Goal: Navigation & Orientation: Find specific page/section

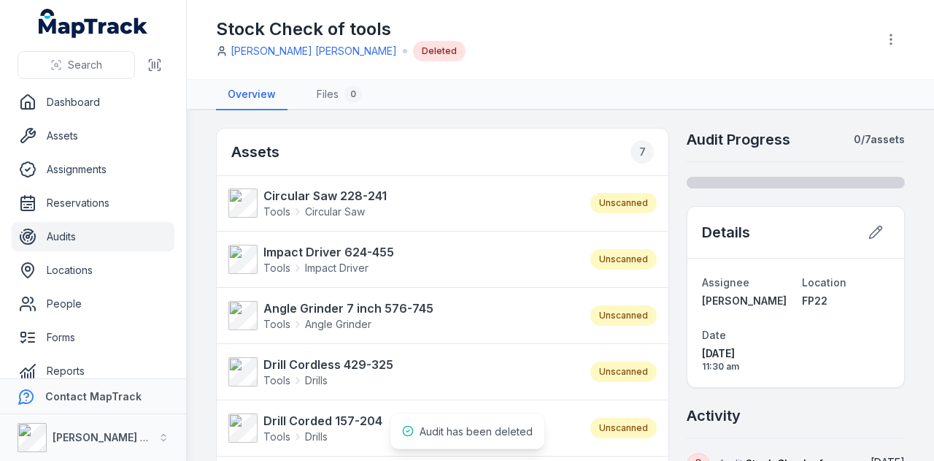
scroll to position [12, 0]
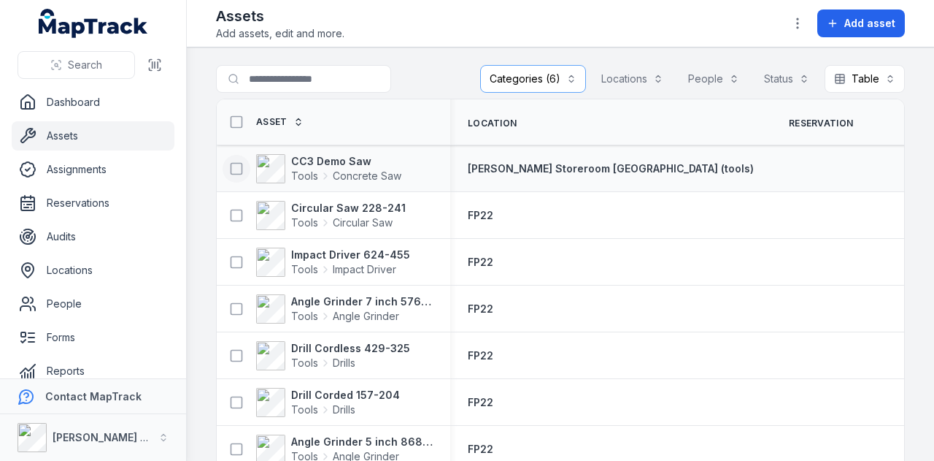
click at [235, 170] on icon at bounding box center [236, 168] width 15 height 15
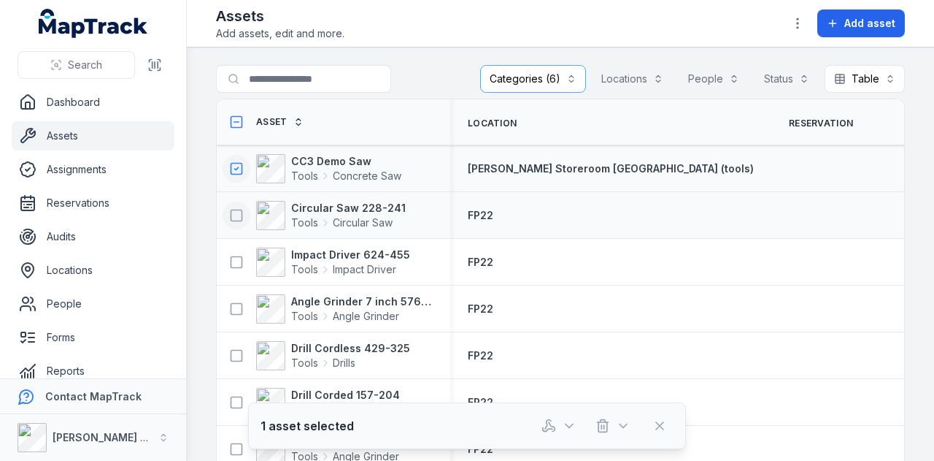
click at [237, 217] on icon at bounding box center [236, 215] width 15 height 15
click at [237, 261] on icon at bounding box center [236, 262] width 15 height 15
click at [237, 309] on icon at bounding box center [236, 308] width 15 height 15
click at [236, 355] on icon at bounding box center [236, 355] width 15 height 15
click at [236, 123] on icon at bounding box center [236, 122] width 15 height 15
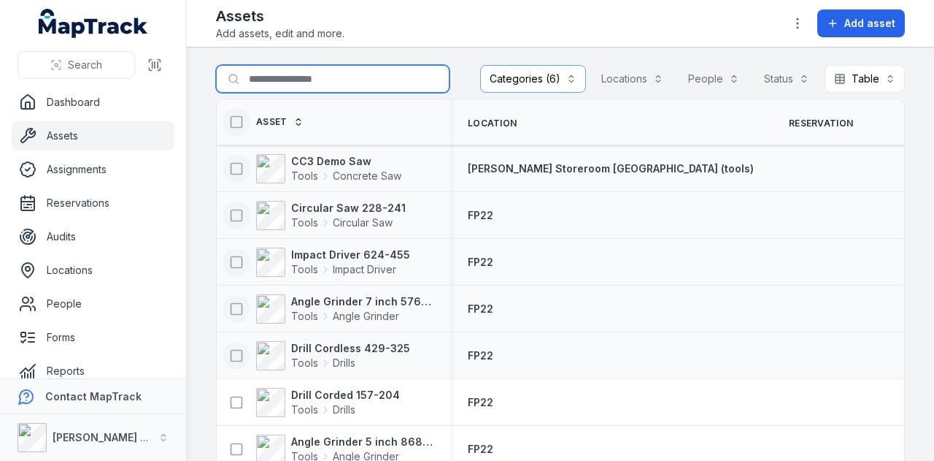
click at [282, 80] on input "Search for assets" at bounding box center [333, 79] width 234 height 28
click at [425, 168] on div "CC3 Demo Saw Tools Concrete Saw" at bounding box center [328, 168] width 210 height 29
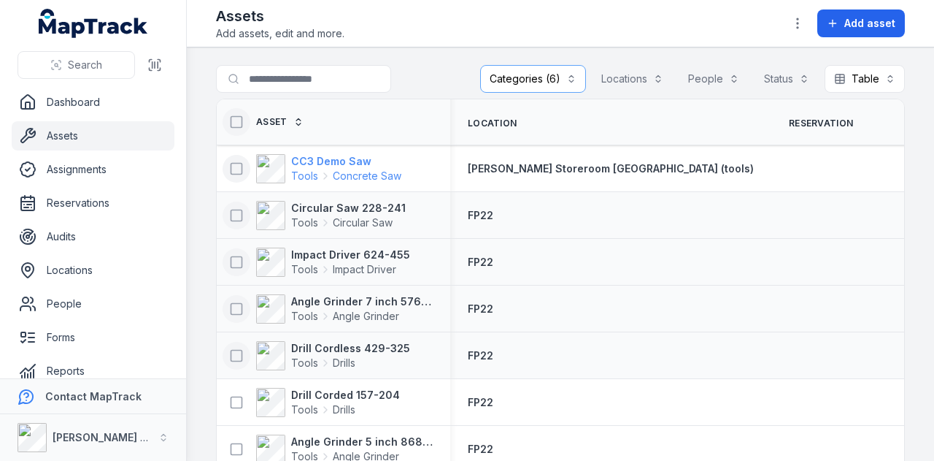
click at [361, 158] on strong "CC3 Demo Saw" at bounding box center [346, 161] width 110 height 15
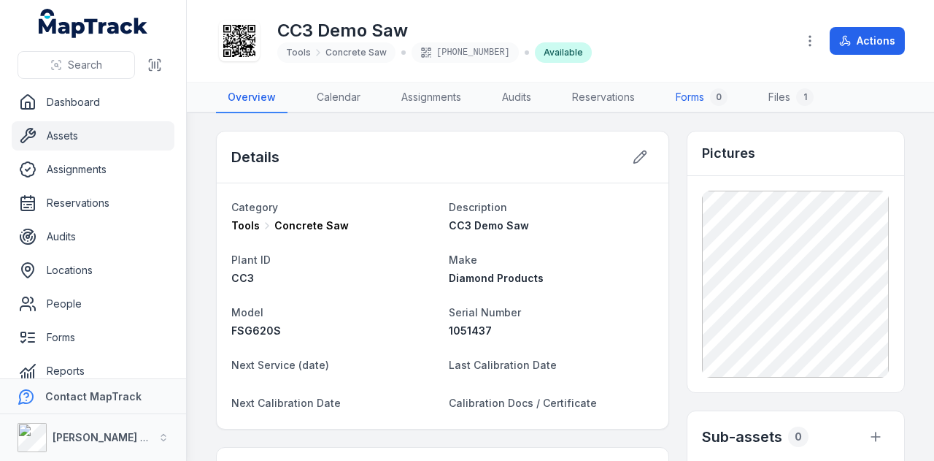
click at [693, 101] on link "Forms 0" at bounding box center [701, 97] width 75 height 31
click at [108, 135] on link "Assets" at bounding box center [93, 135] width 163 height 29
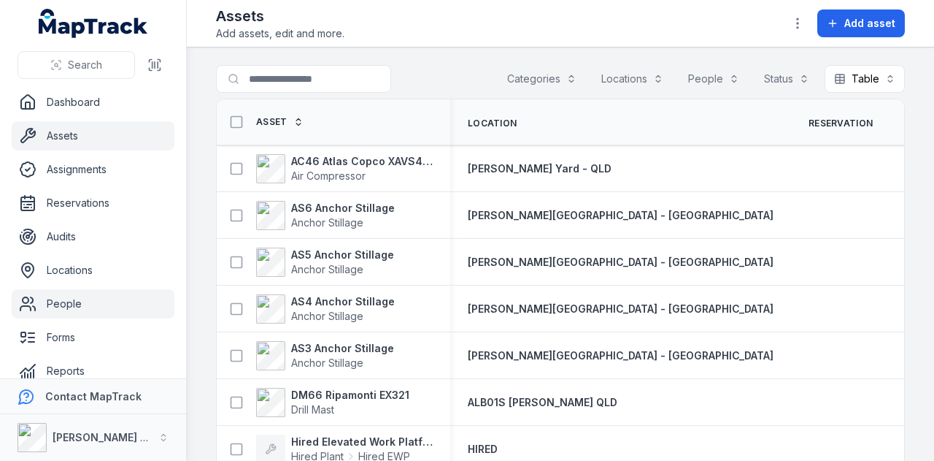
scroll to position [82, 0]
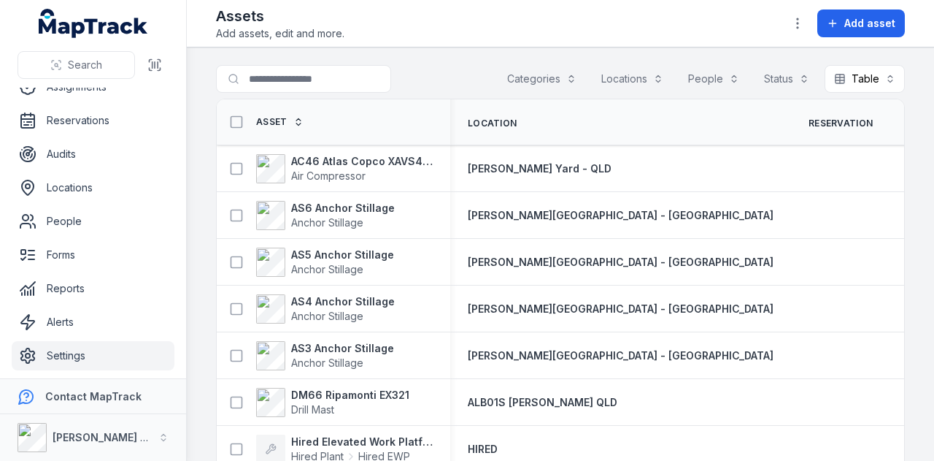
click at [82, 356] on link "Settings" at bounding box center [93, 355] width 163 height 29
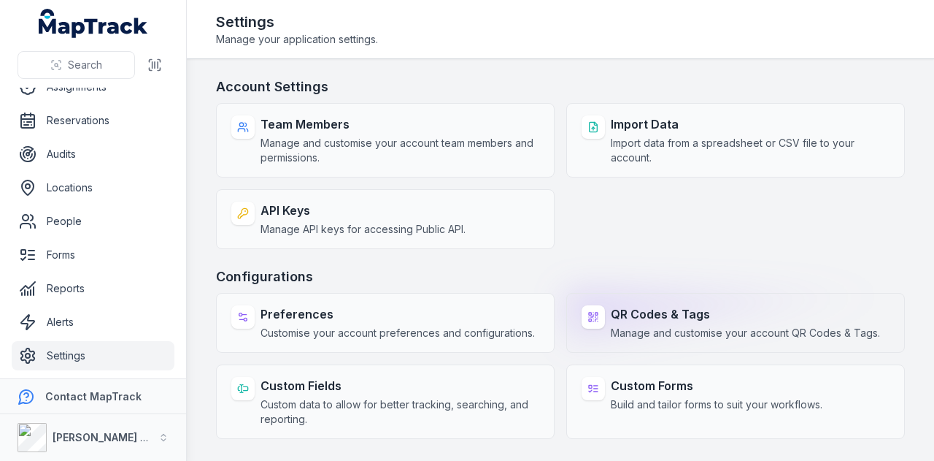
click at [680, 327] on span "Manage and customise your account QR Codes & Tags." at bounding box center [745, 333] width 269 height 15
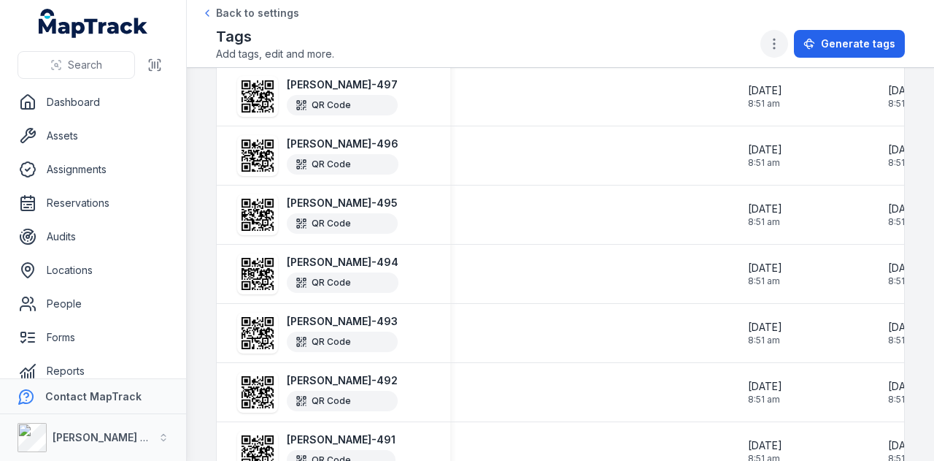
click at [782, 45] on icon "button" at bounding box center [774, 43] width 15 height 15
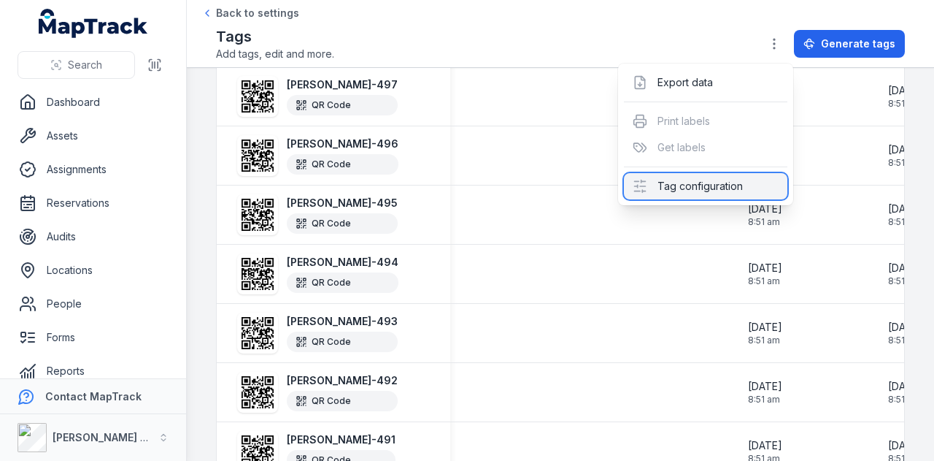
click at [715, 187] on div "Tag configuration" at bounding box center [705, 186] width 163 height 26
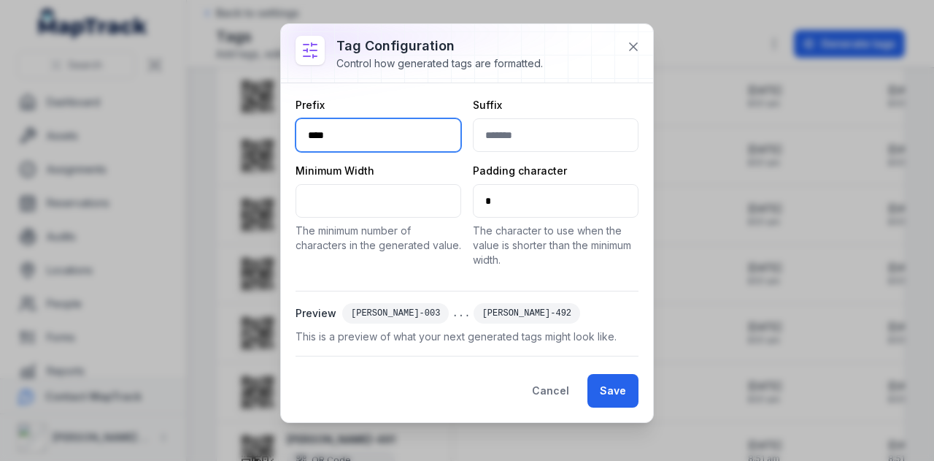
click at [382, 129] on input "****" at bounding box center [379, 135] width 166 height 34
type input "****"
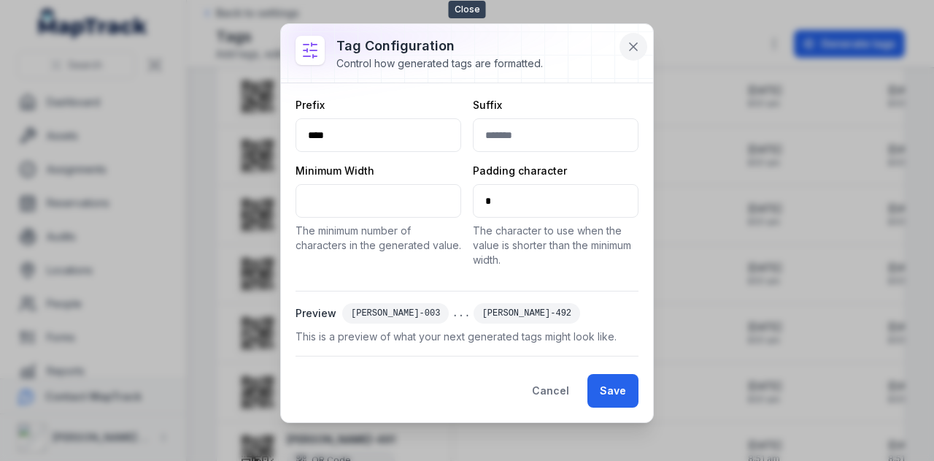
click at [632, 44] on icon at bounding box center [633, 46] width 7 height 7
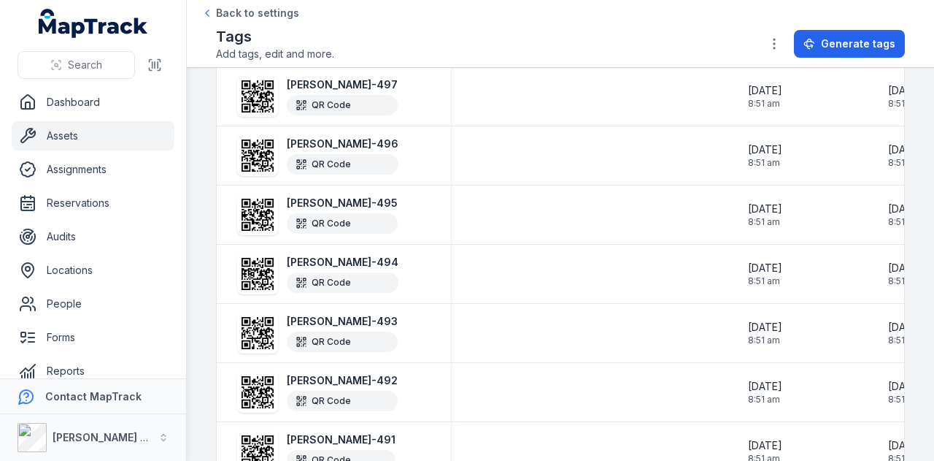
click at [98, 131] on link "Assets" at bounding box center [93, 135] width 163 height 29
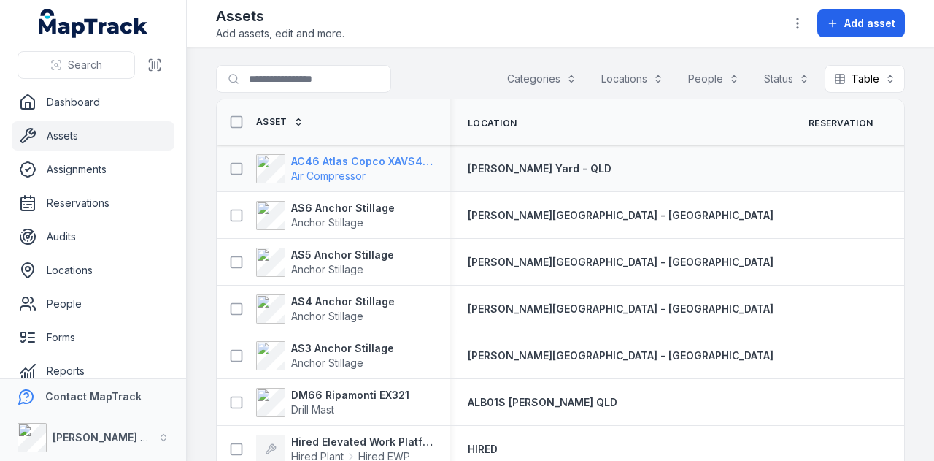
click at [389, 157] on strong "AC46 Atlas Copco XAVS450" at bounding box center [362, 161] width 142 height 15
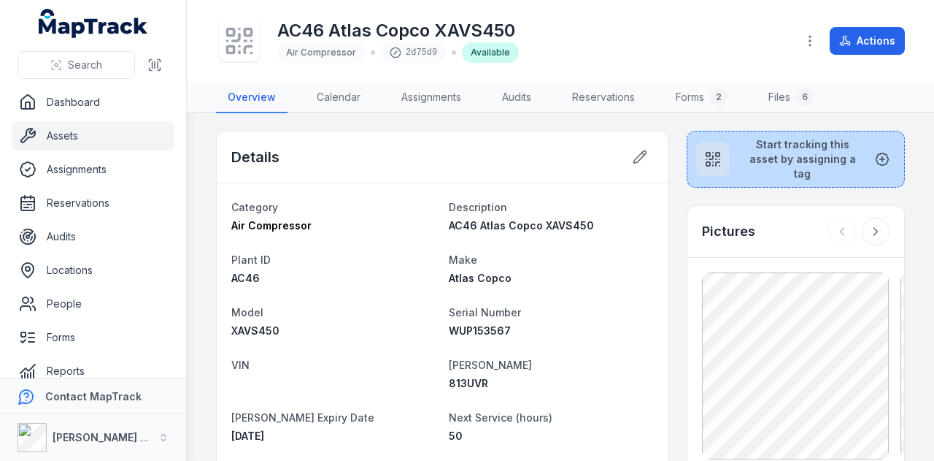
click at [771, 172] on button "Start tracking this asset by assigning a tag" at bounding box center [796, 159] width 218 height 57
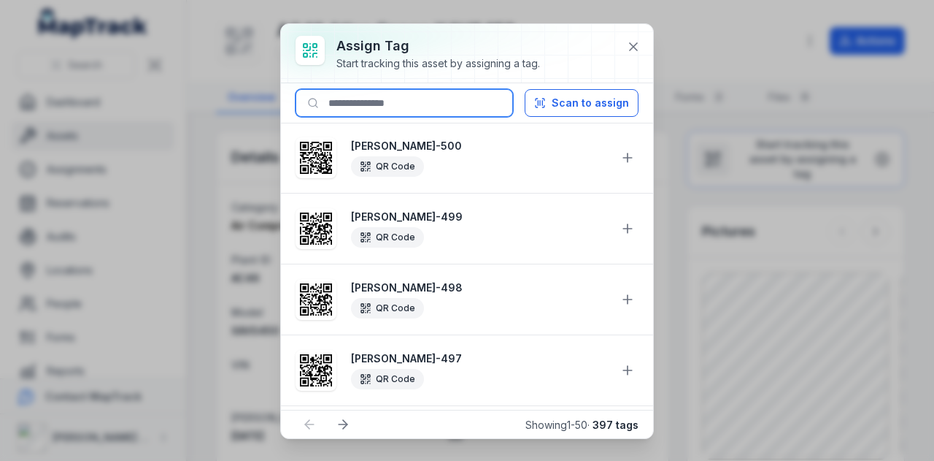
click at [366, 109] on input at bounding box center [404, 103] width 217 height 28
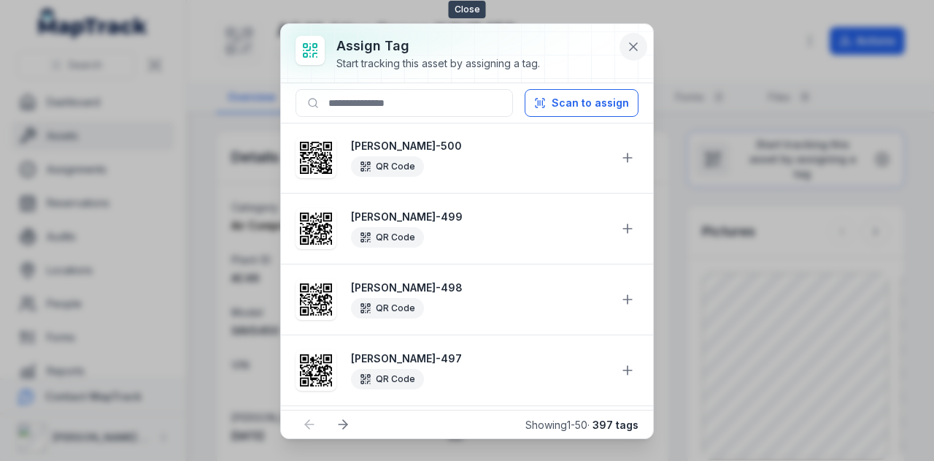
click at [632, 50] on icon at bounding box center [633, 46] width 15 height 15
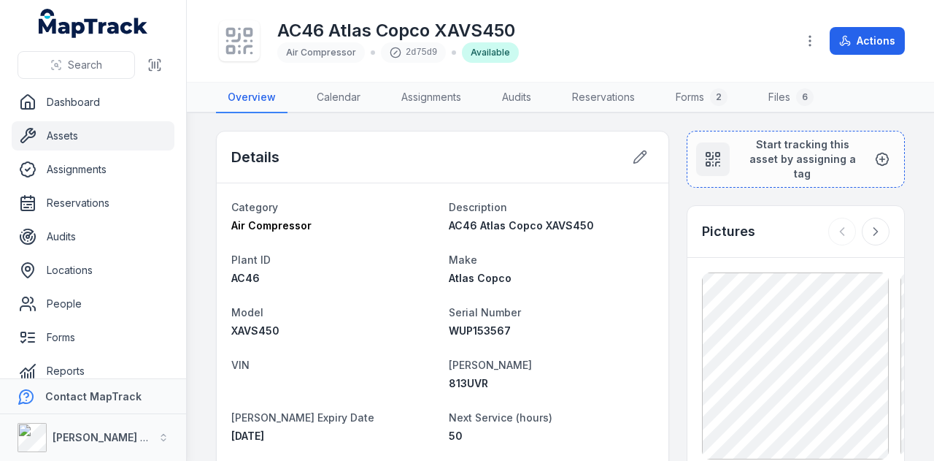
click at [134, 124] on link "Assets" at bounding box center [93, 135] width 163 height 29
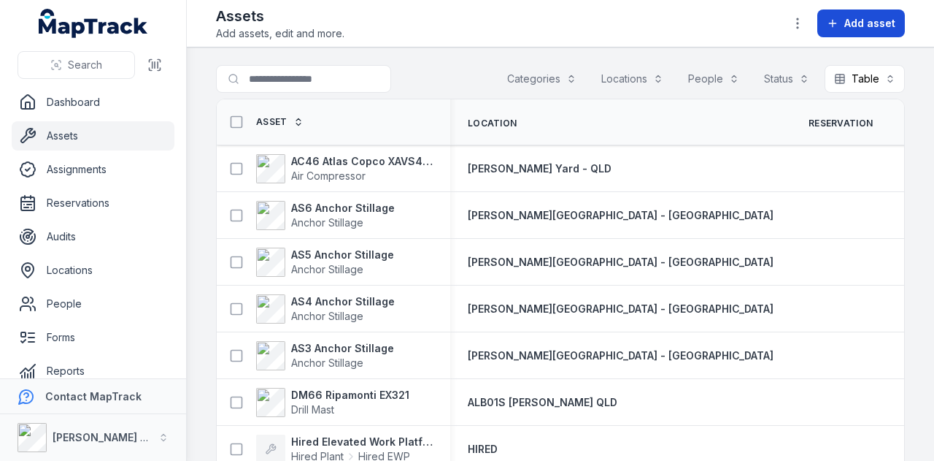
click at [865, 27] on span "Add asset" at bounding box center [869, 23] width 51 height 15
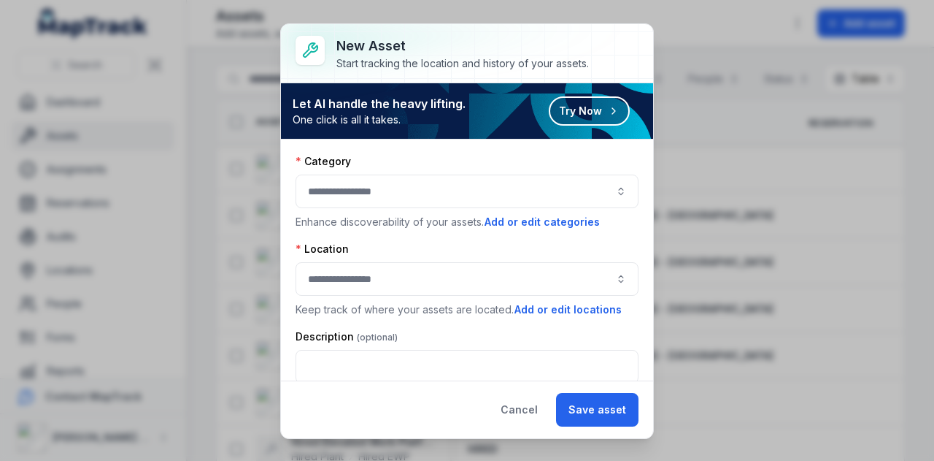
click at [577, 189] on button "button" at bounding box center [467, 191] width 343 height 34
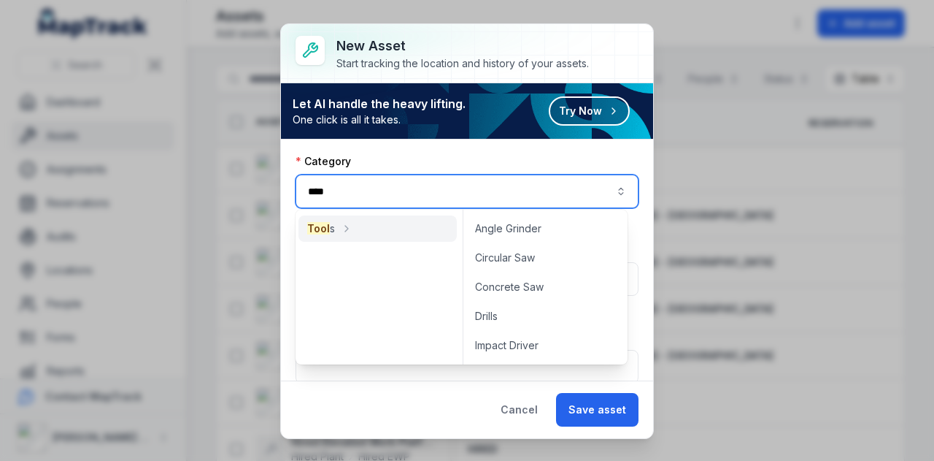
type input "****"
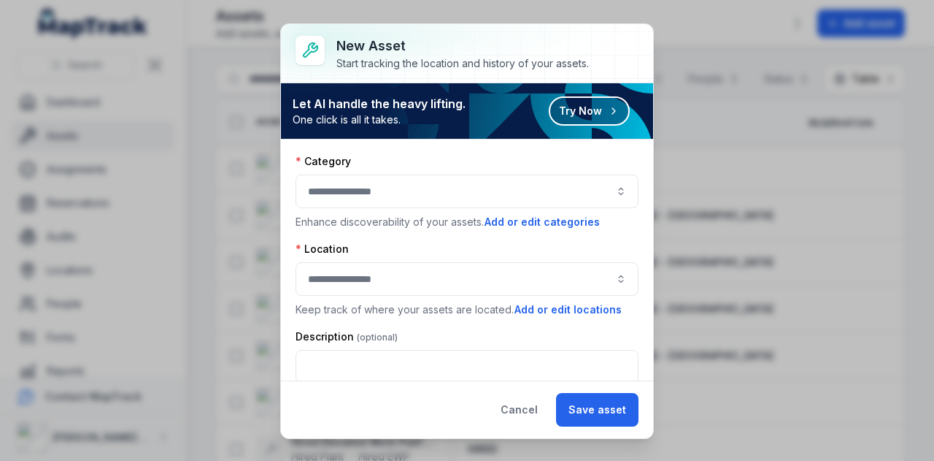
click at [630, 234] on div "Category Enhance discoverability of your assets. Add or edit categories Locatio…" at bounding box center [467, 259] width 372 height 241
click at [533, 407] on button "Cancel" at bounding box center [519, 410] width 62 height 34
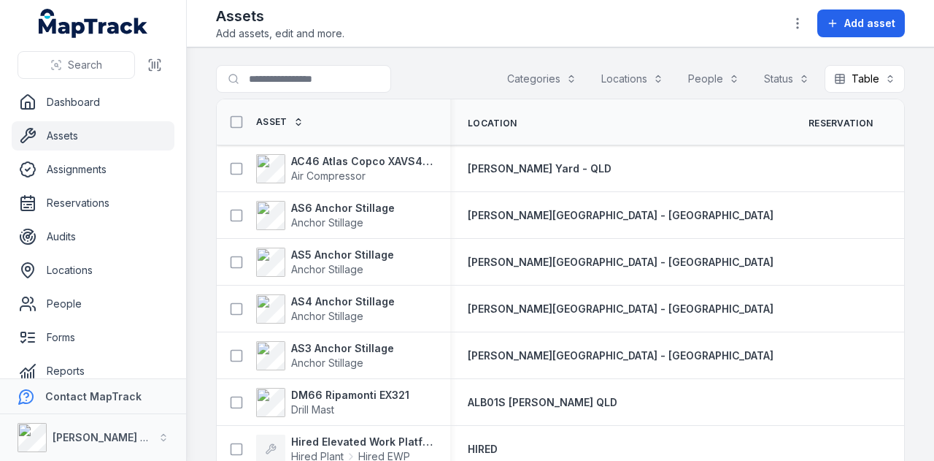
click at [557, 77] on button "Categories" at bounding box center [542, 79] width 88 height 28
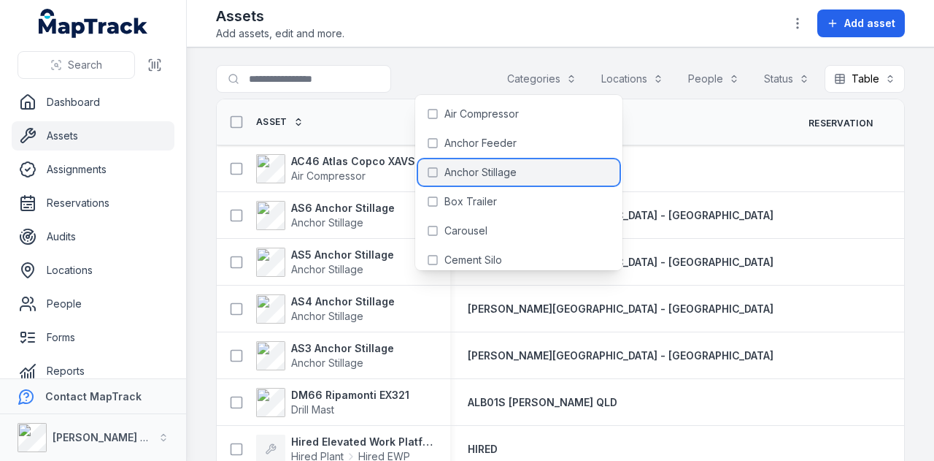
click at [514, 173] on span "Anchor Stillage" at bounding box center [480, 172] width 72 height 15
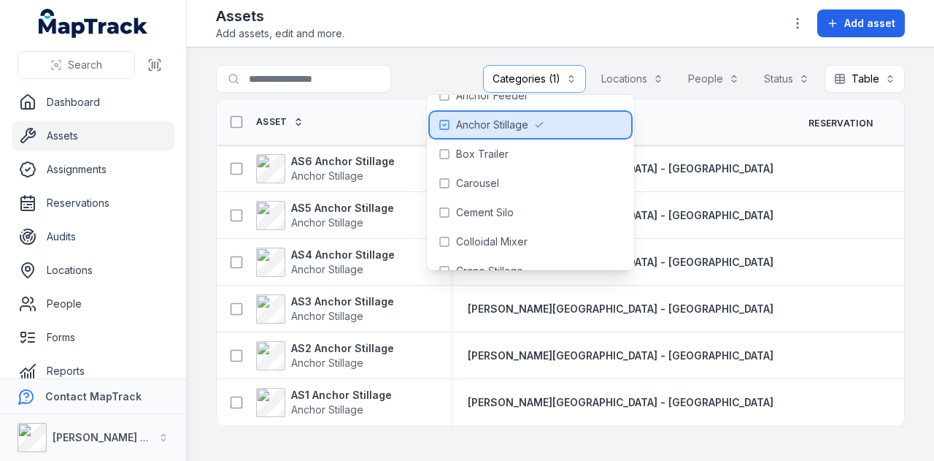
scroll to position [53, 0]
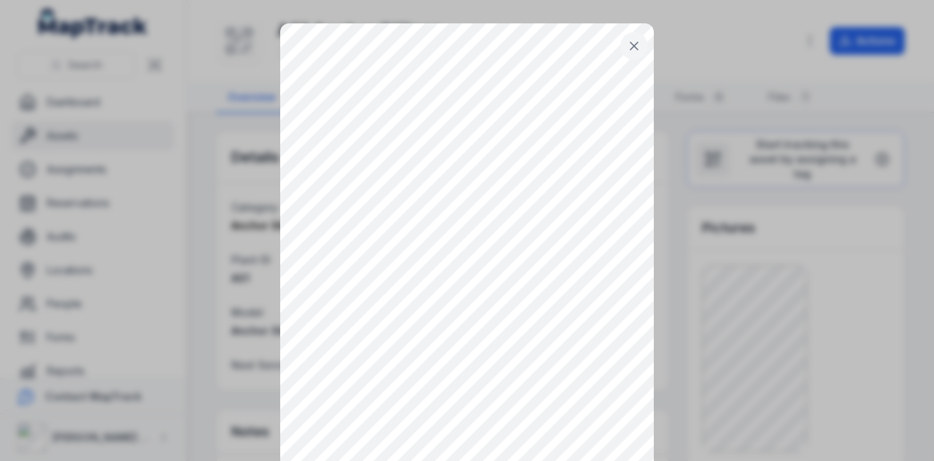
click at [638, 37] on button at bounding box center [634, 46] width 28 height 28
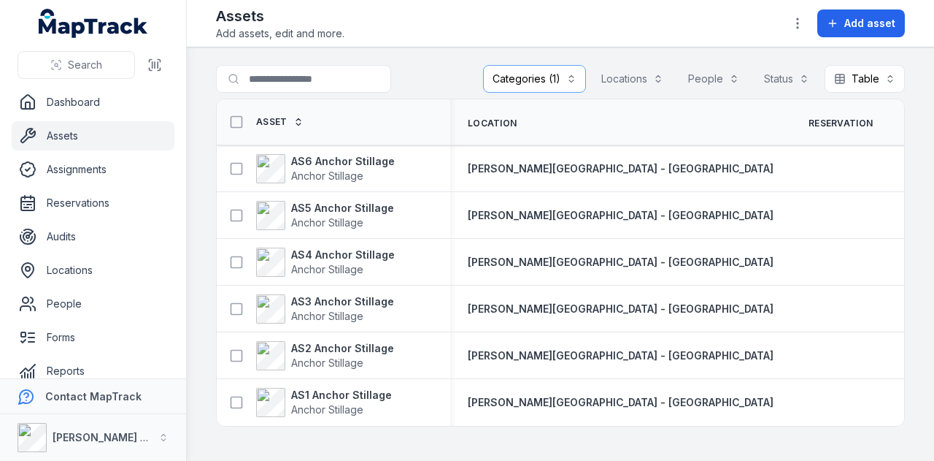
click at [573, 84] on button "Categories (1)" at bounding box center [534, 79] width 103 height 28
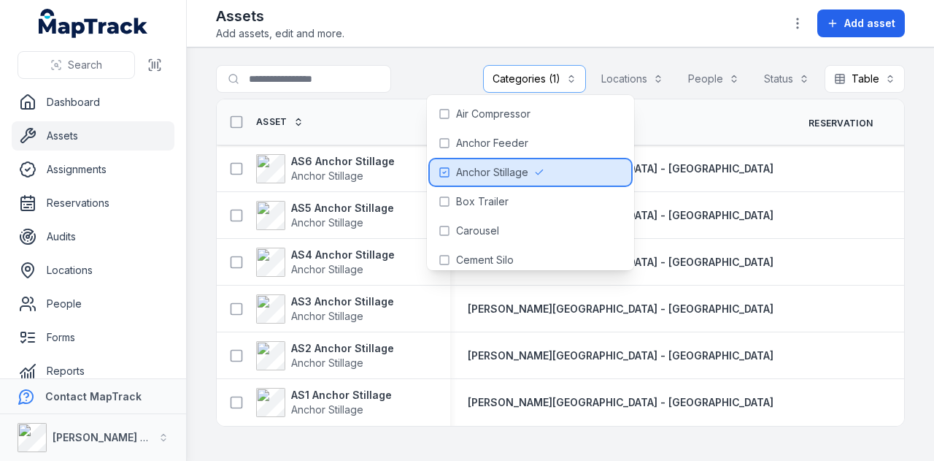
click at [515, 165] on span "Anchor Stillage" at bounding box center [492, 172] width 72 height 15
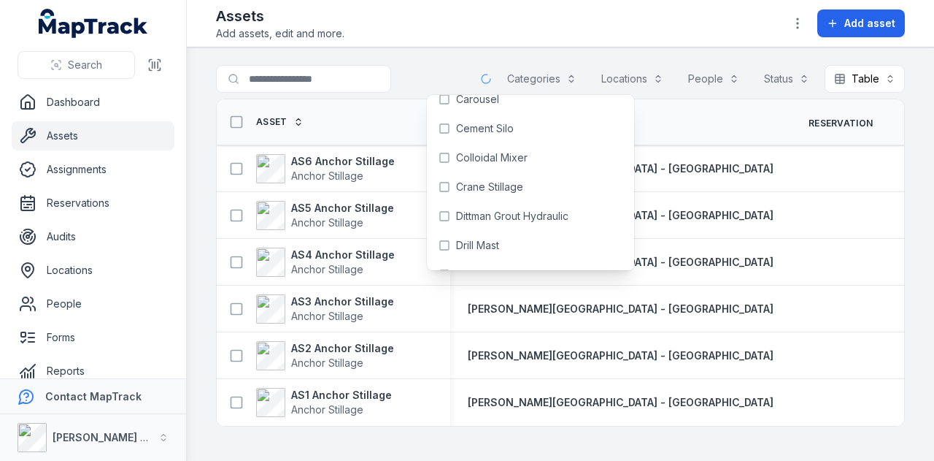
scroll to position [136, 0]
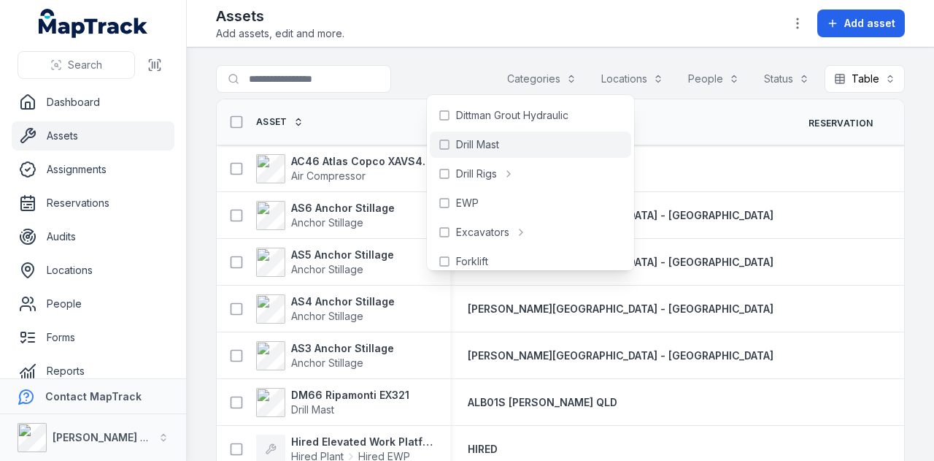
scroll to position [209, 0]
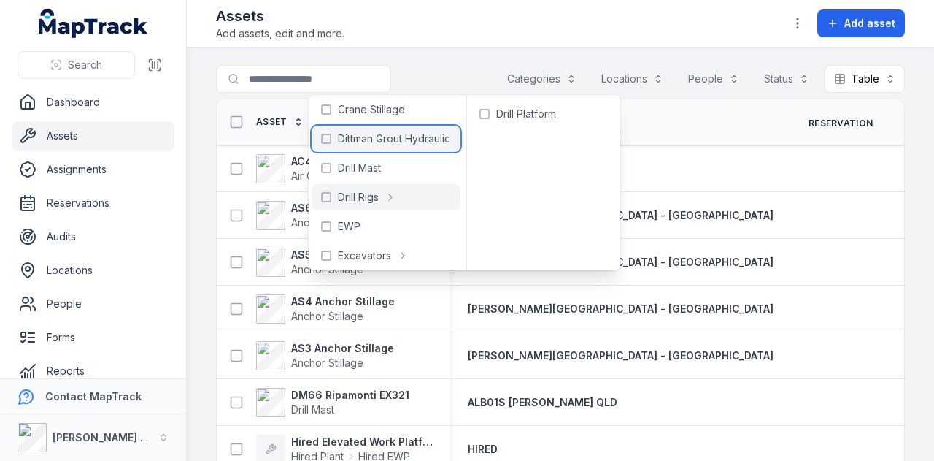
click at [396, 139] on span "Dittman Grout Hydraulic" at bounding box center [394, 138] width 112 height 15
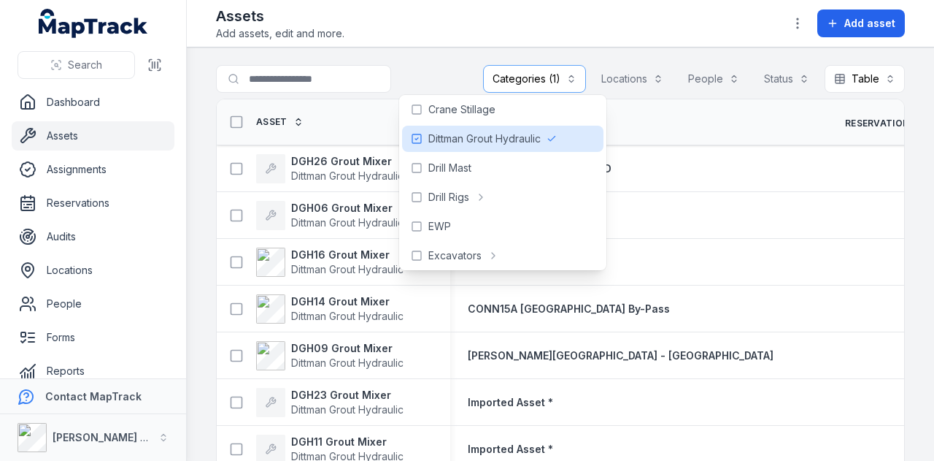
click at [415, 65] on div at bounding box center [333, 79] width 234 height 28
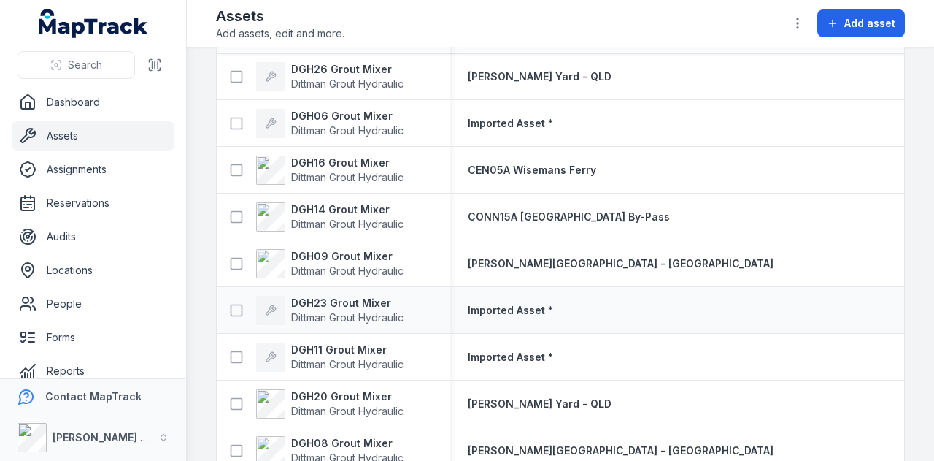
scroll to position [36, 0]
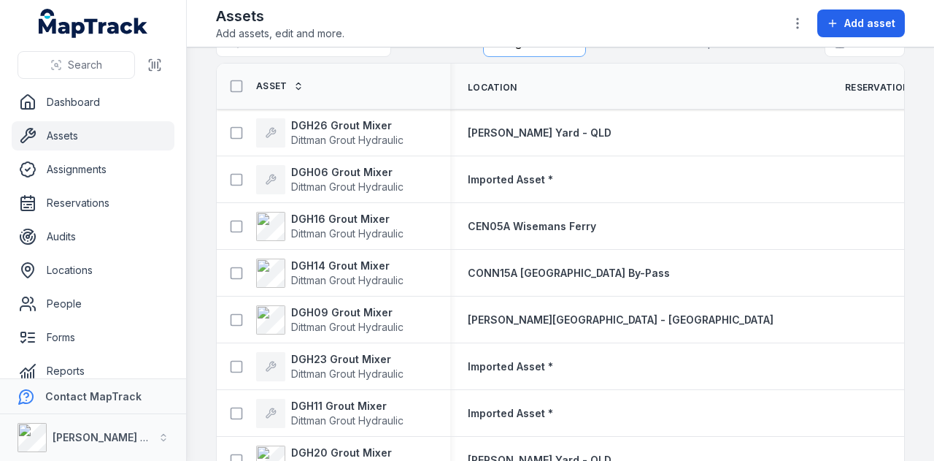
click at [280, 88] on span "Asset" at bounding box center [271, 86] width 31 height 12
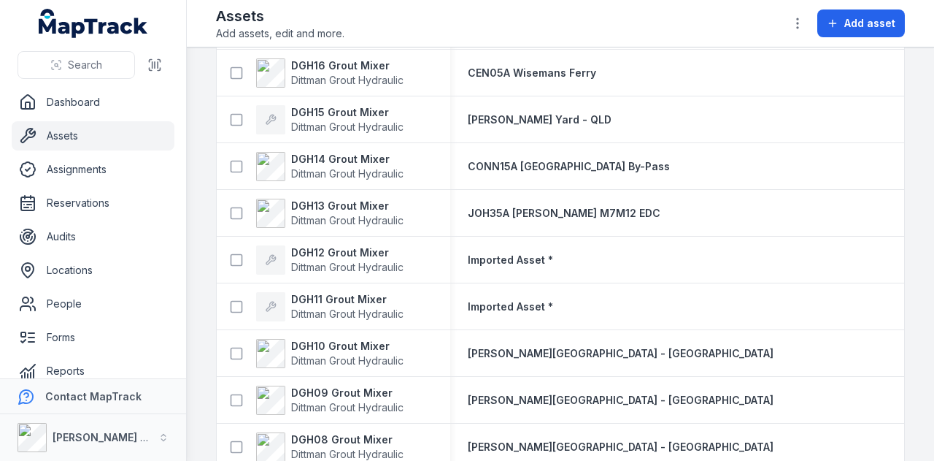
scroll to position [644, 0]
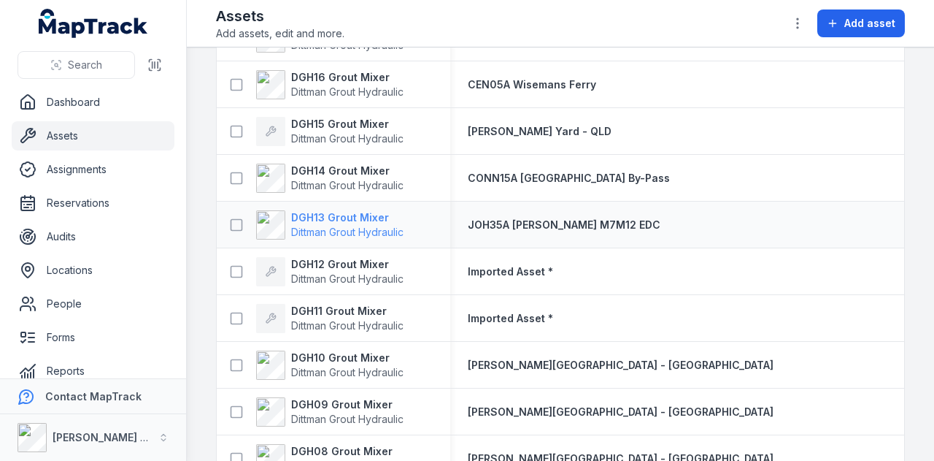
click at [360, 216] on strong "DGH13 Grout Mixer" at bounding box center [347, 217] width 112 height 15
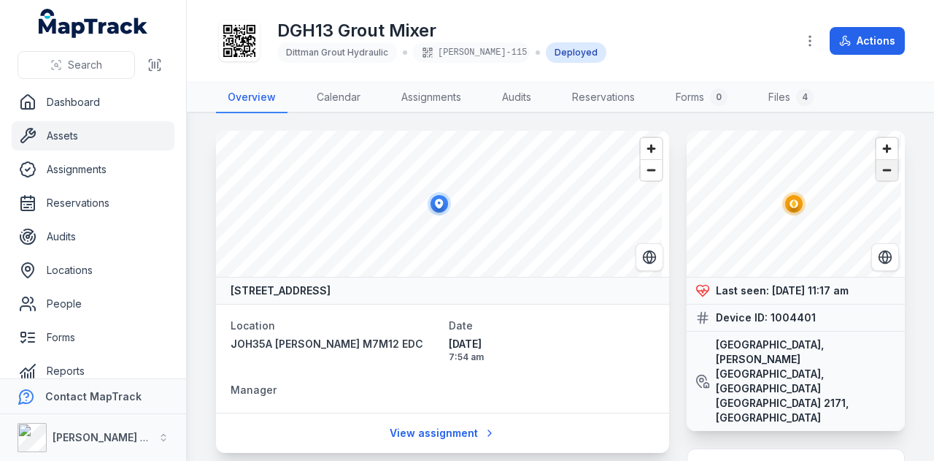
click at [880, 169] on span "Zoom out" at bounding box center [887, 170] width 21 height 20
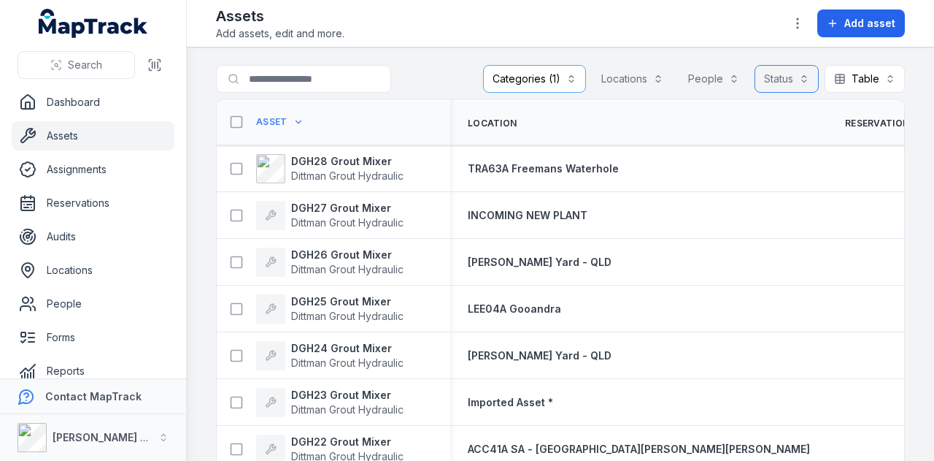
click at [787, 80] on button "Status" at bounding box center [787, 79] width 64 height 28
click at [766, 113] on div "Available" at bounding box center [733, 114] width 121 height 15
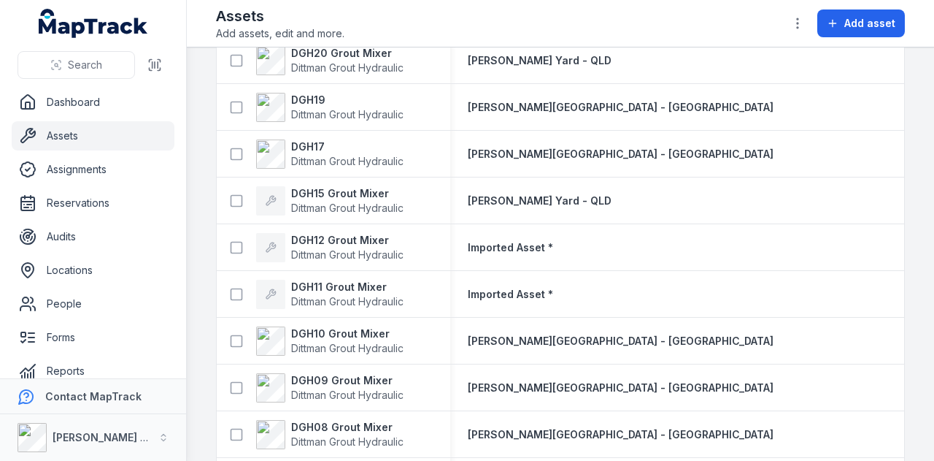
scroll to position [250, 0]
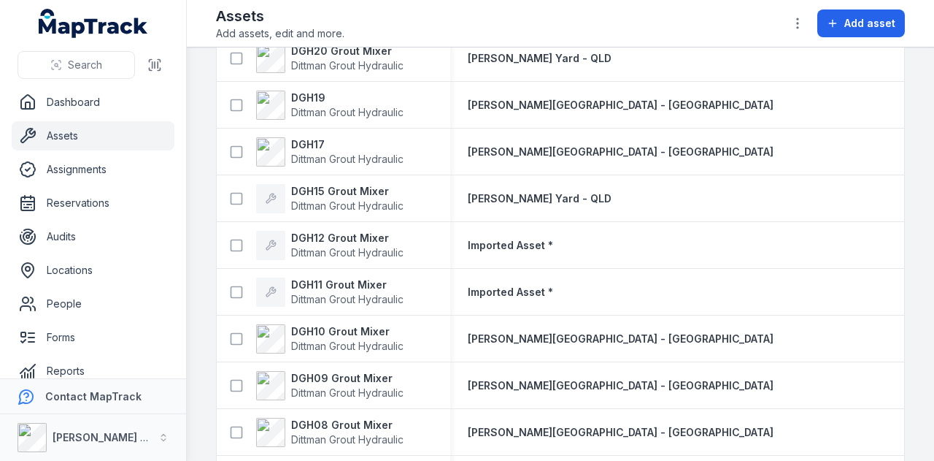
click at [185, 194] on div "**********" at bounding box center [467, 230] width 934 height 461
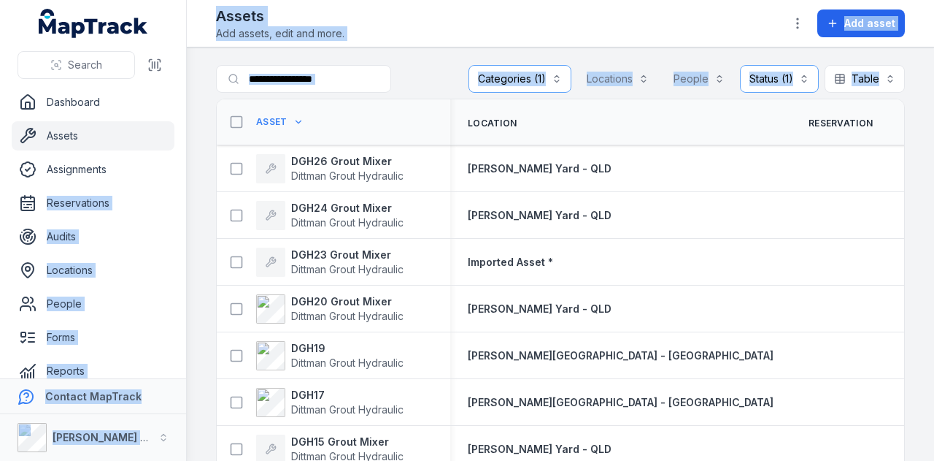
drag, startPoint x: 179, startPoint y: 186, endPoint x: 187, endPoint y: 234, distance: 48.1
click at [187, 234] on div "**********" at bounding box center [467, 230] width 934 height 461
click at [204, 214] on main "**********" at bounding box center [560, 253] width 747 height 413
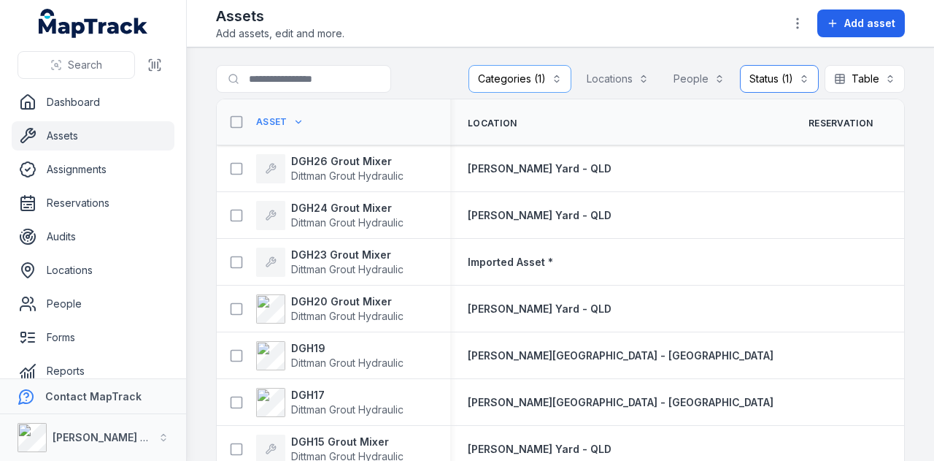
click at [788, 80] on button "Status (1) *********" at bounding box center [779, 79] width 79 height 28
click at [755, 113] on div "Available" at bounding box center [733, 114] width 121 height 15
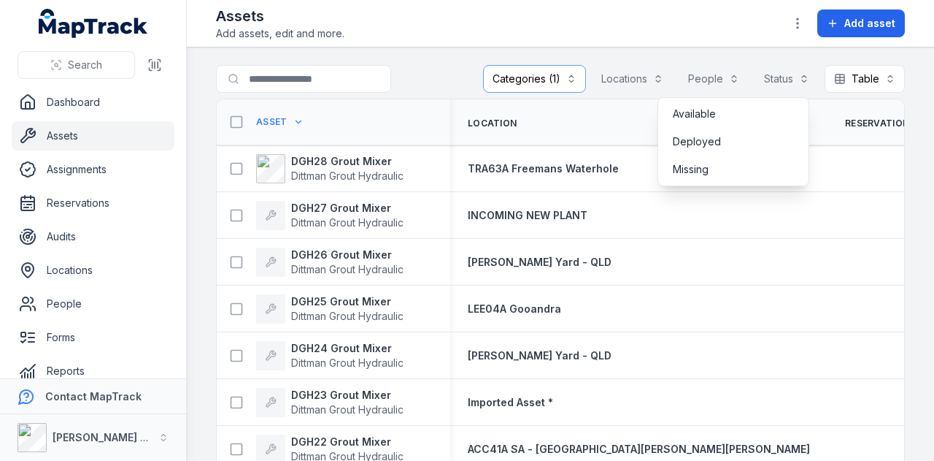
click at [444, 56] on main "**********" at bounding box center [560, 253] width 747 height 413
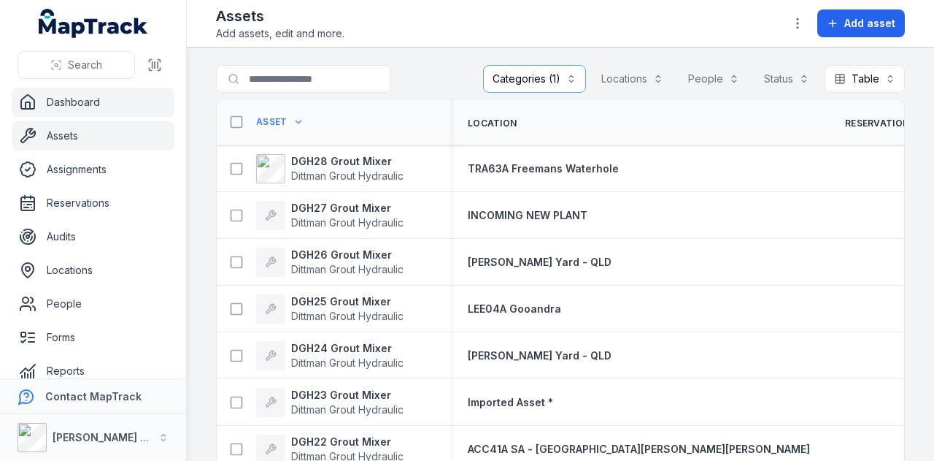
click at [104, 96] on link "Dashboard" at bounding box center [93, 102] width 163 height 29
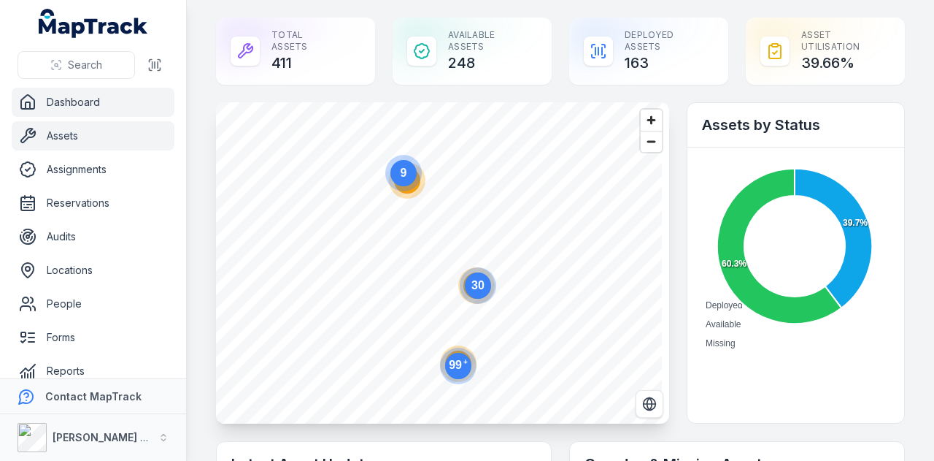
click at [120, 139] on link "Assets" at bounding box center [93, 135] width 163 height 29
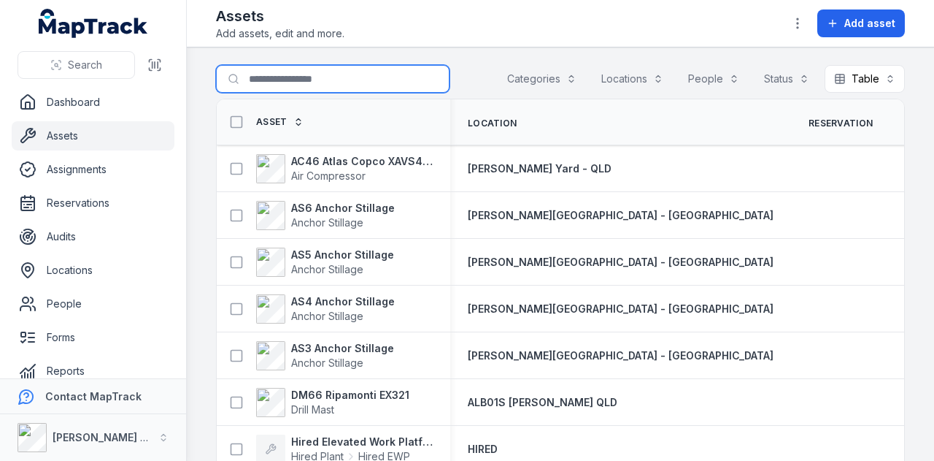
click at [361, 77] on input "Search for assets" at bounding box center [333, 79] width 234 height 28
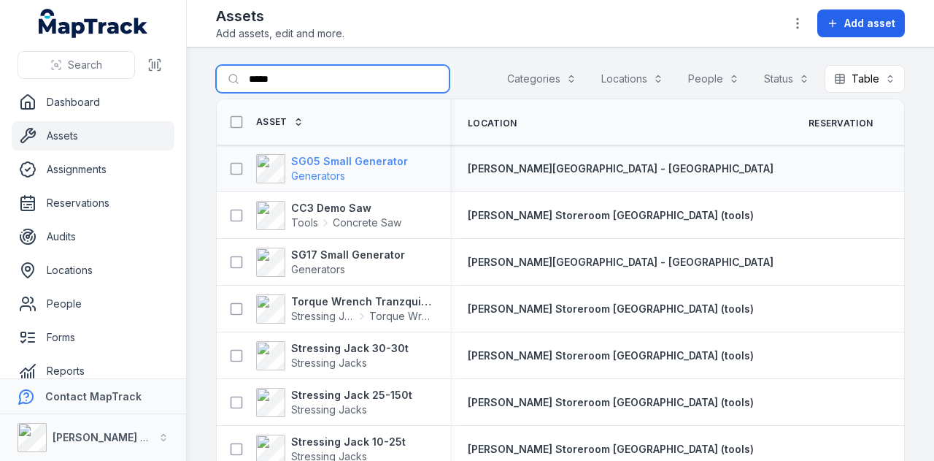
type input "*****"
click at [384, 161] on strong "SG05 Small Generator" at bounding box center [349, 161] width 117 height 15
click at [308, 82] on input "*****" at bounding box center [333, 79] width 234 height 28
type input "*"
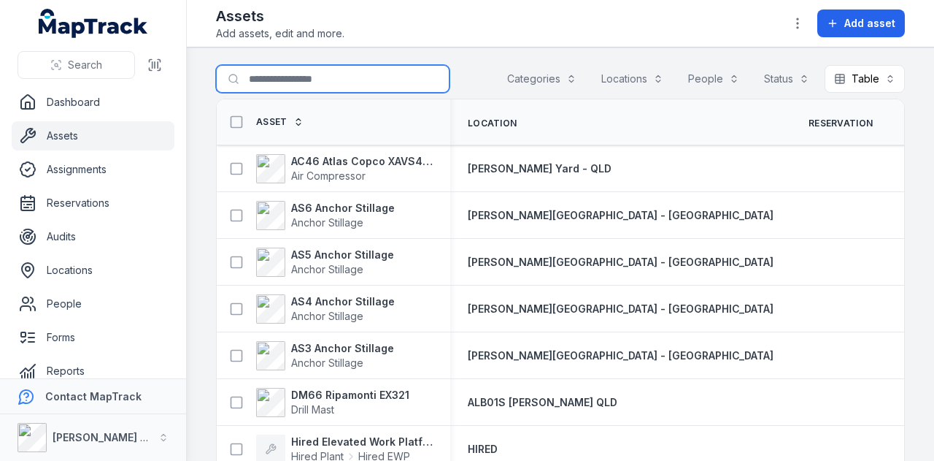
click at [562, 77] on button "Categories" at bounding box center [542, 79] width 88 height 28
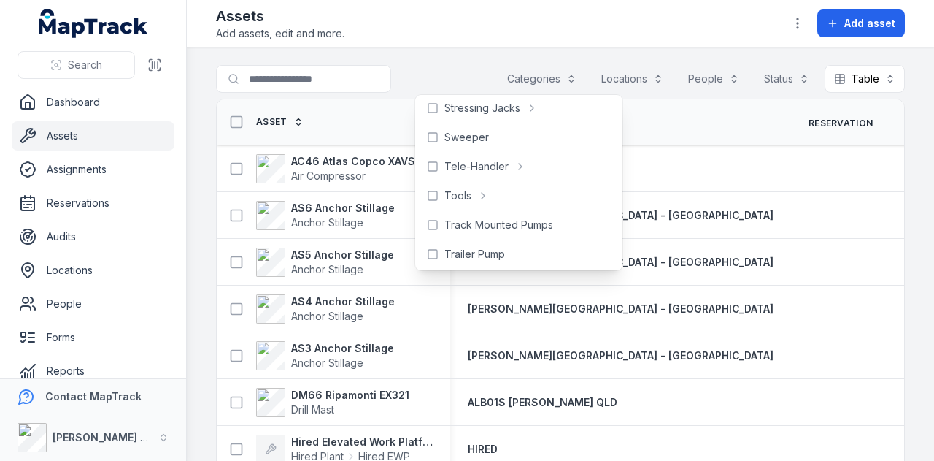
scroll to position [768, 0]
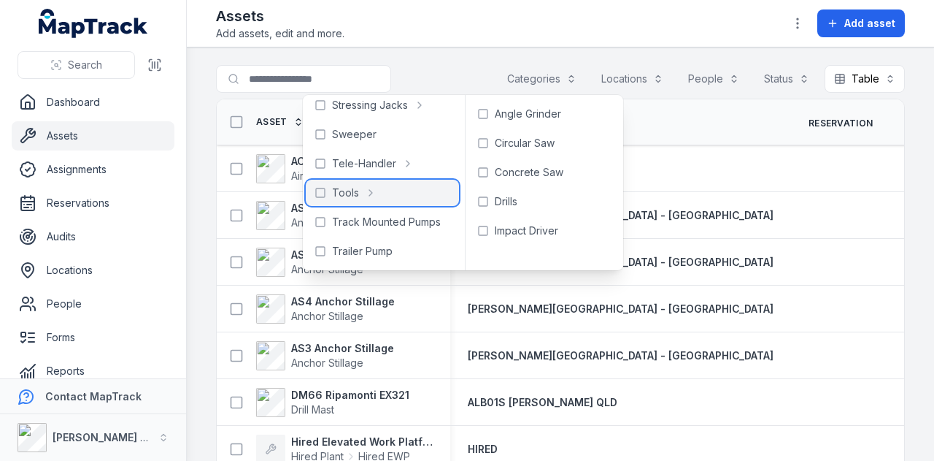
click at [353, 189] on span "Tools" at bounding box center [345, 192] width 27 height 15
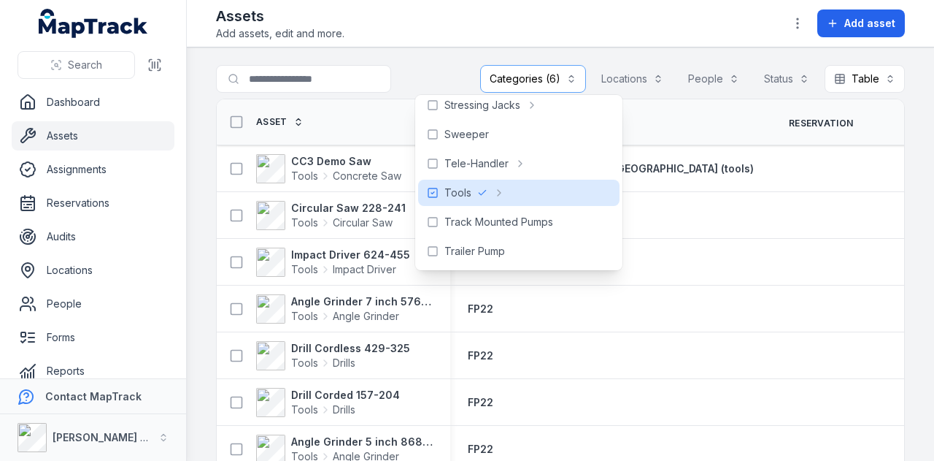
click at [434, 53] on main "**********" at bounding box center [560, 253] width 747 height 413
